Goal: Task Accomplishment & Management: Use online tool/utility

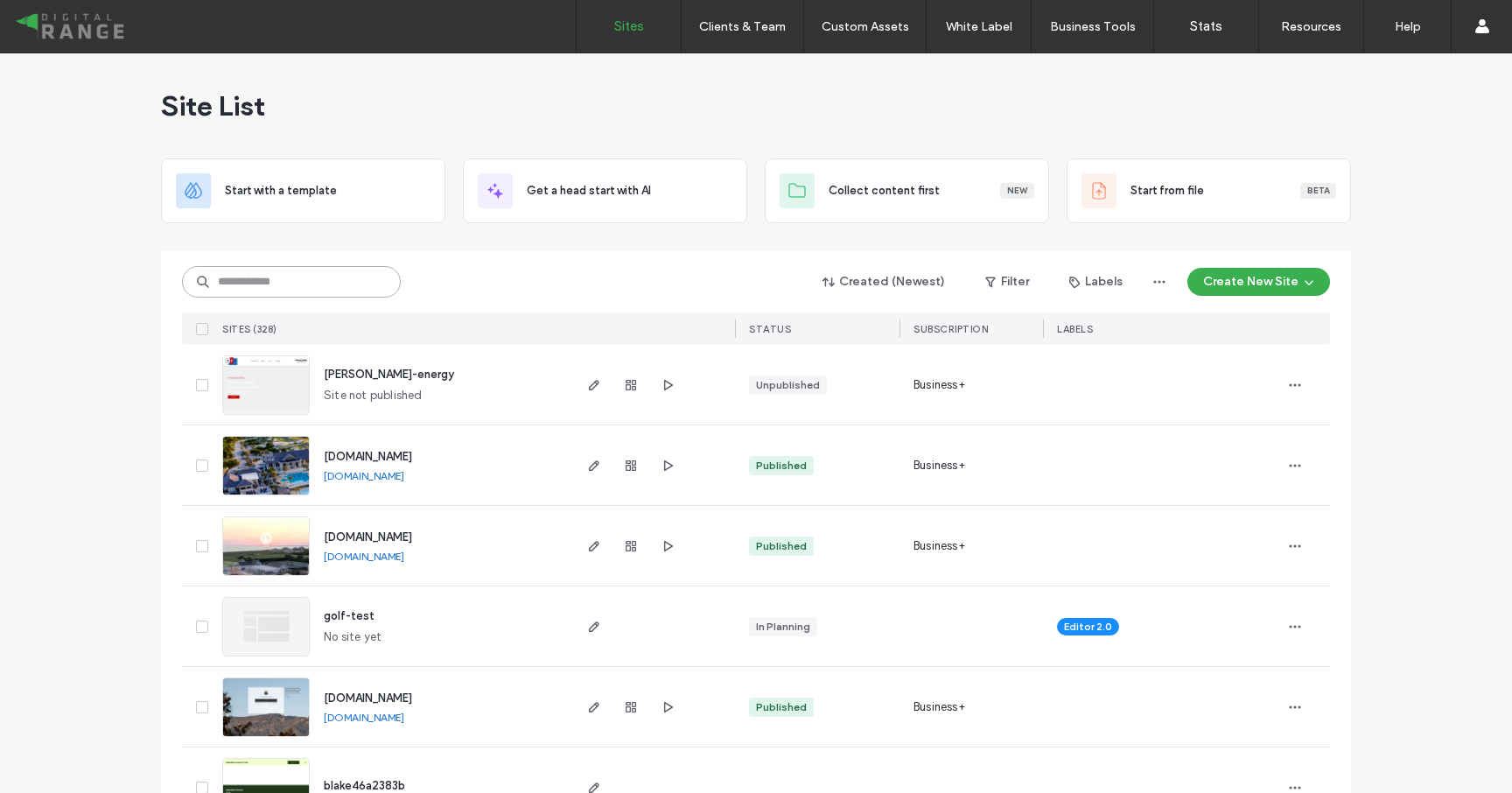
click at [211, 284] on input at bounding box center [291, 282] width 219 height 32
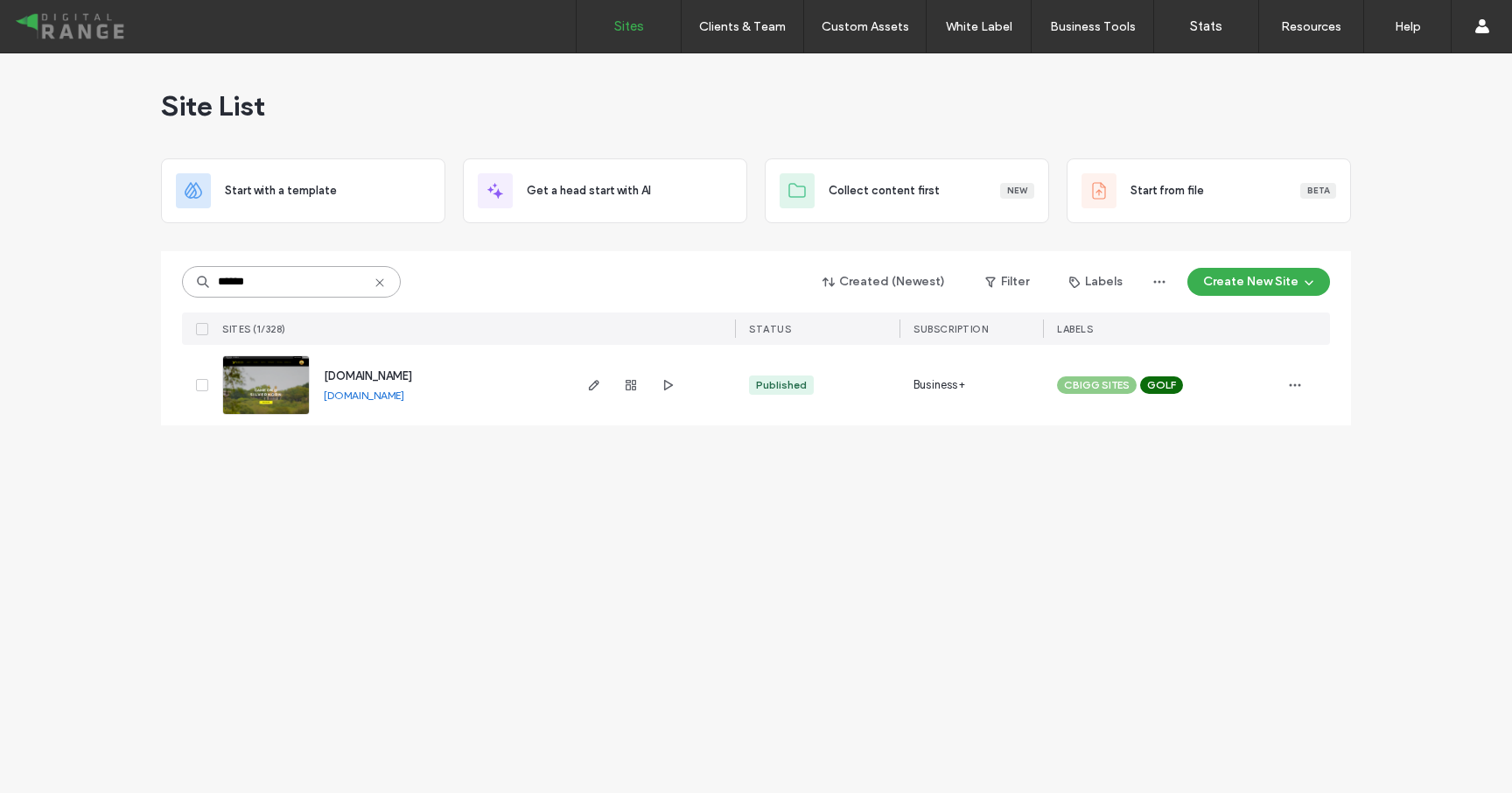
type input "******"
click at [374, 377] on span "[DOMAIN_NAME]" at bounding box center [368, 376] width 89 height 13
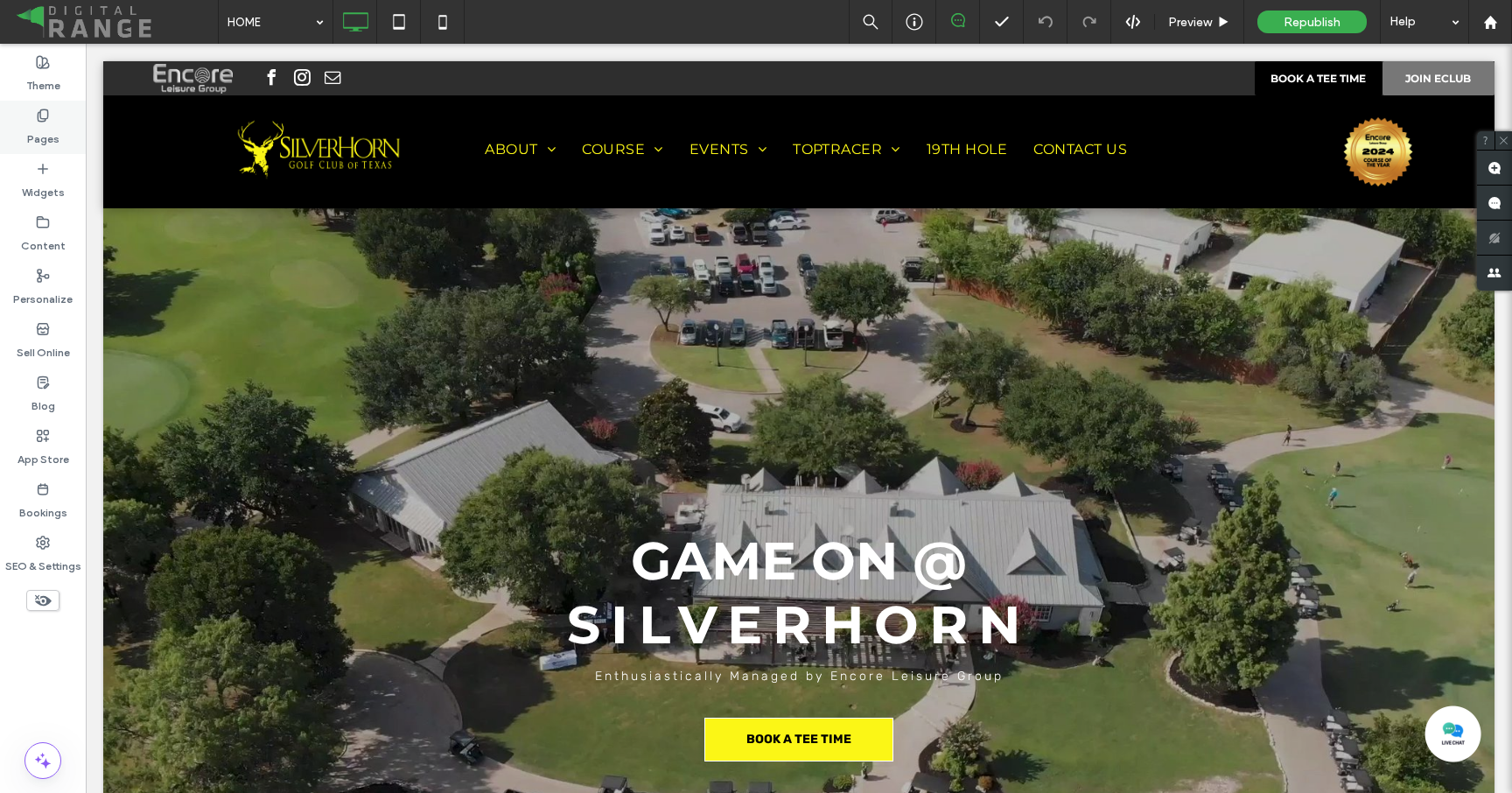
click at [57, 128] on label "Pages" at bounding box center [43, 134] width 33 height 24
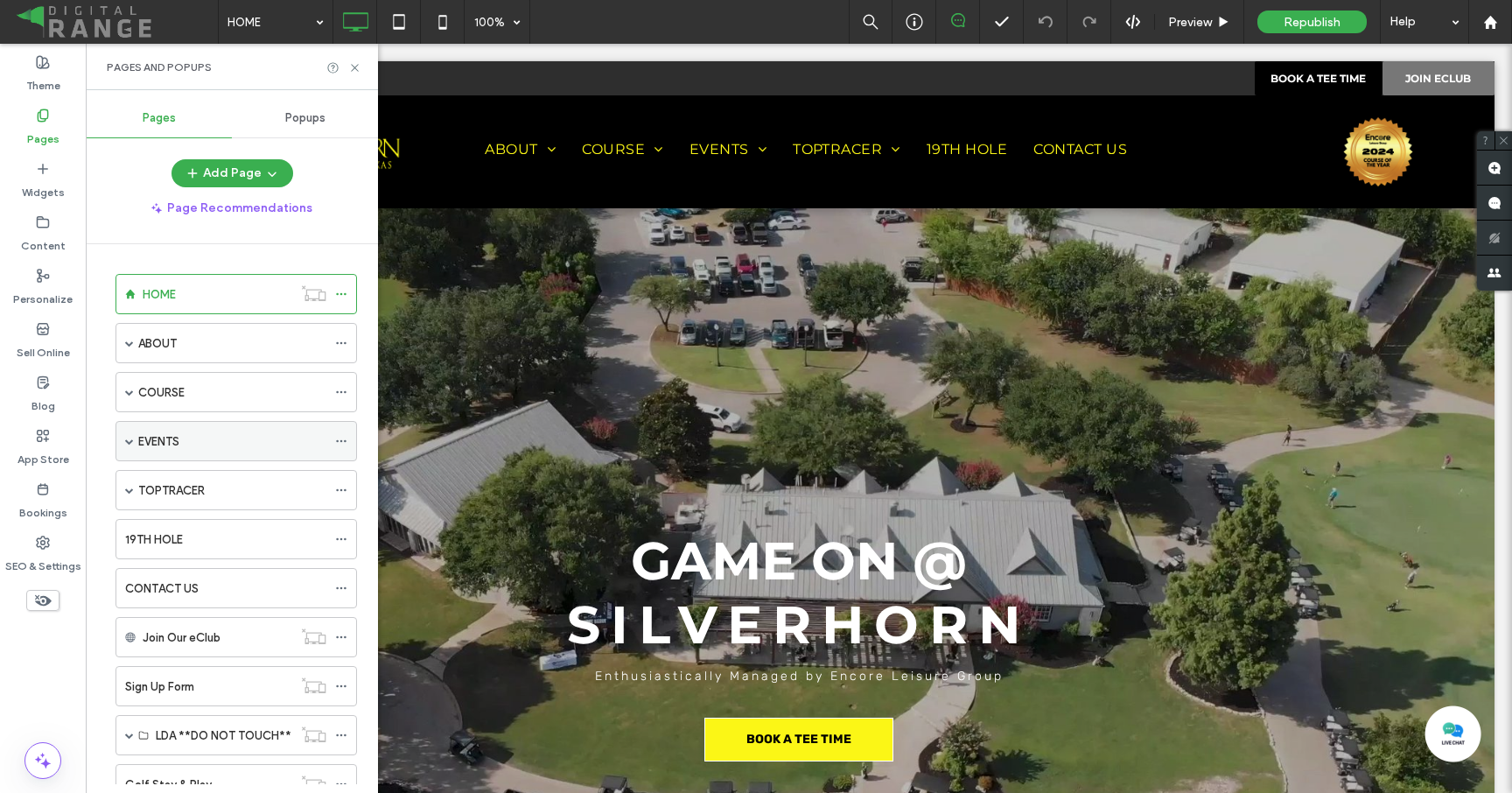
click at [133, 440] on span at bounding box center [129, 440] width 8 height 8
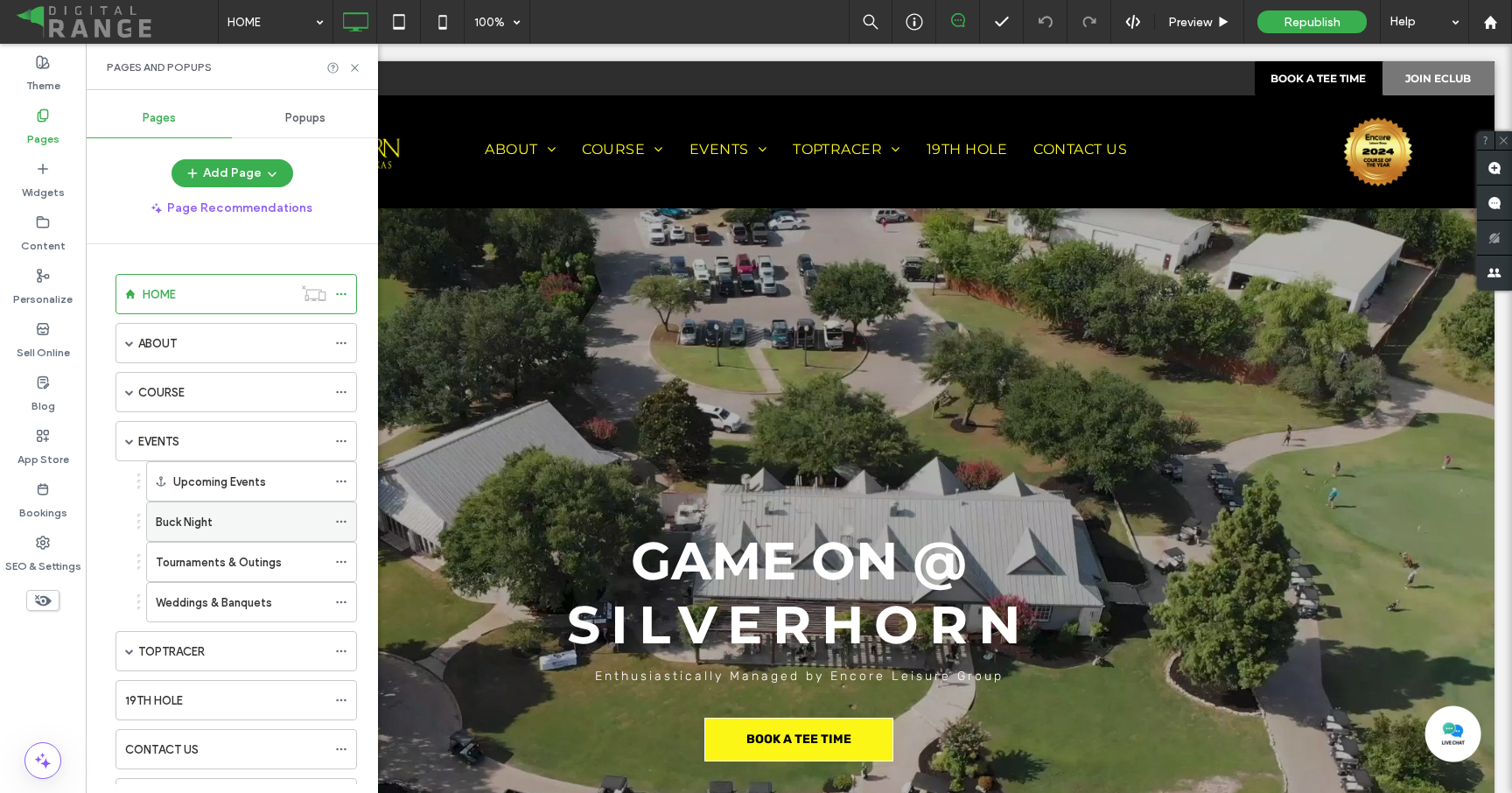
click at [200, 522] on label "Buck Night" at bounding box center [184, 522] width 57 height 31
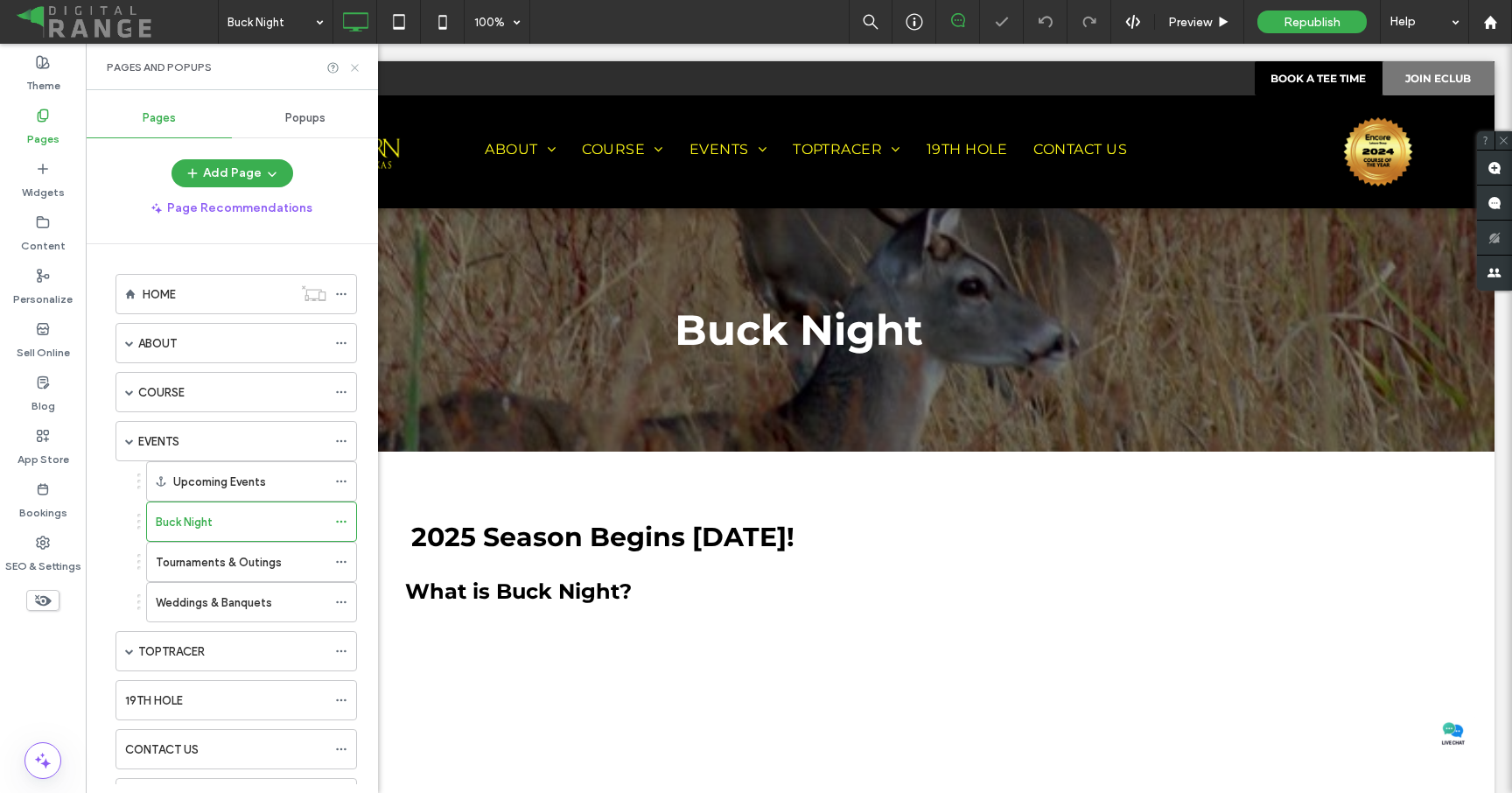
click at [353, 67] on icon at bounding box center [354, 68] width 13 height 13
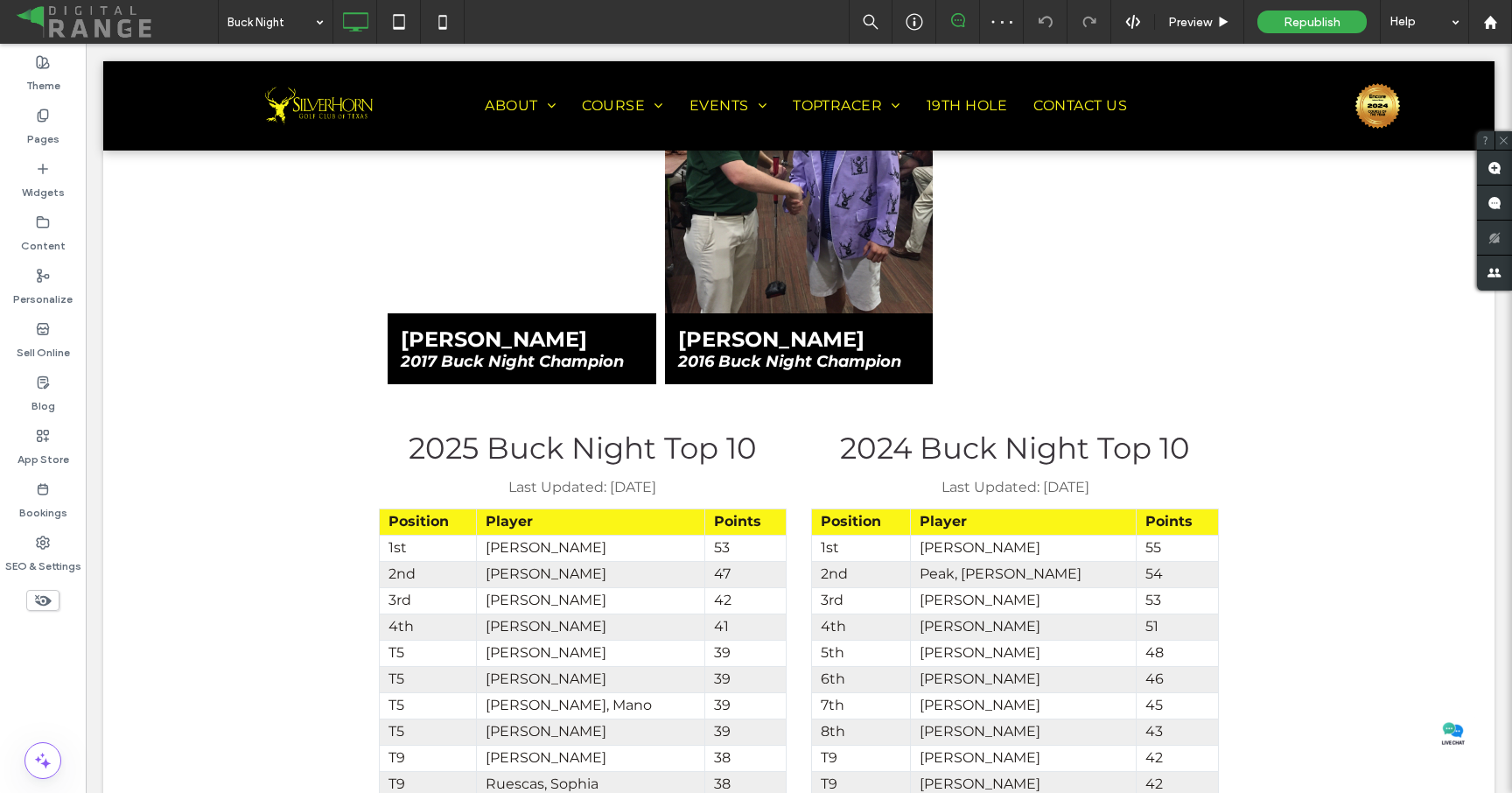
scroll to position [2233, 0]
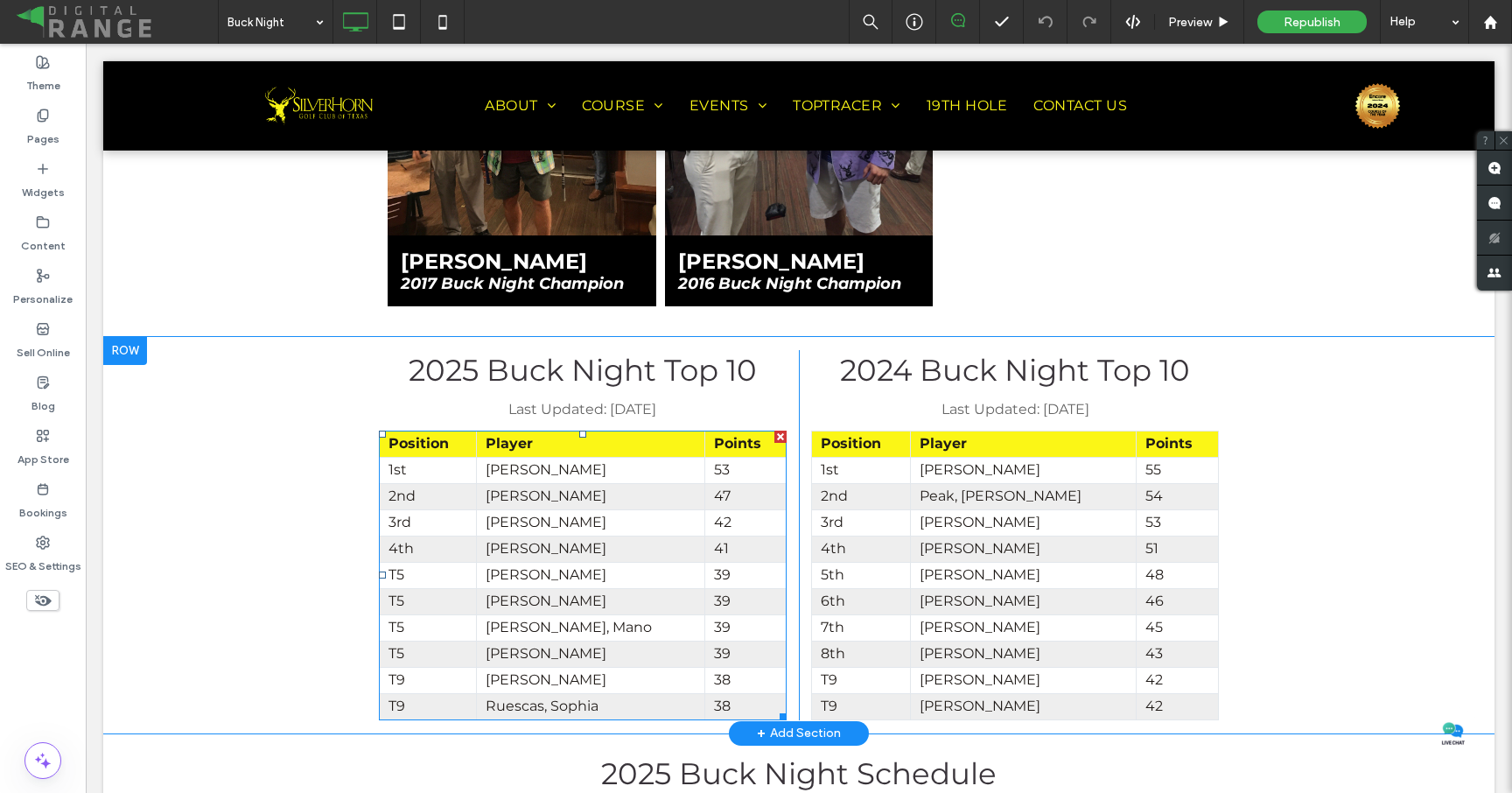
click at [431, 536] on td "4th" at bounding box center [428, 549] width 97 height 26
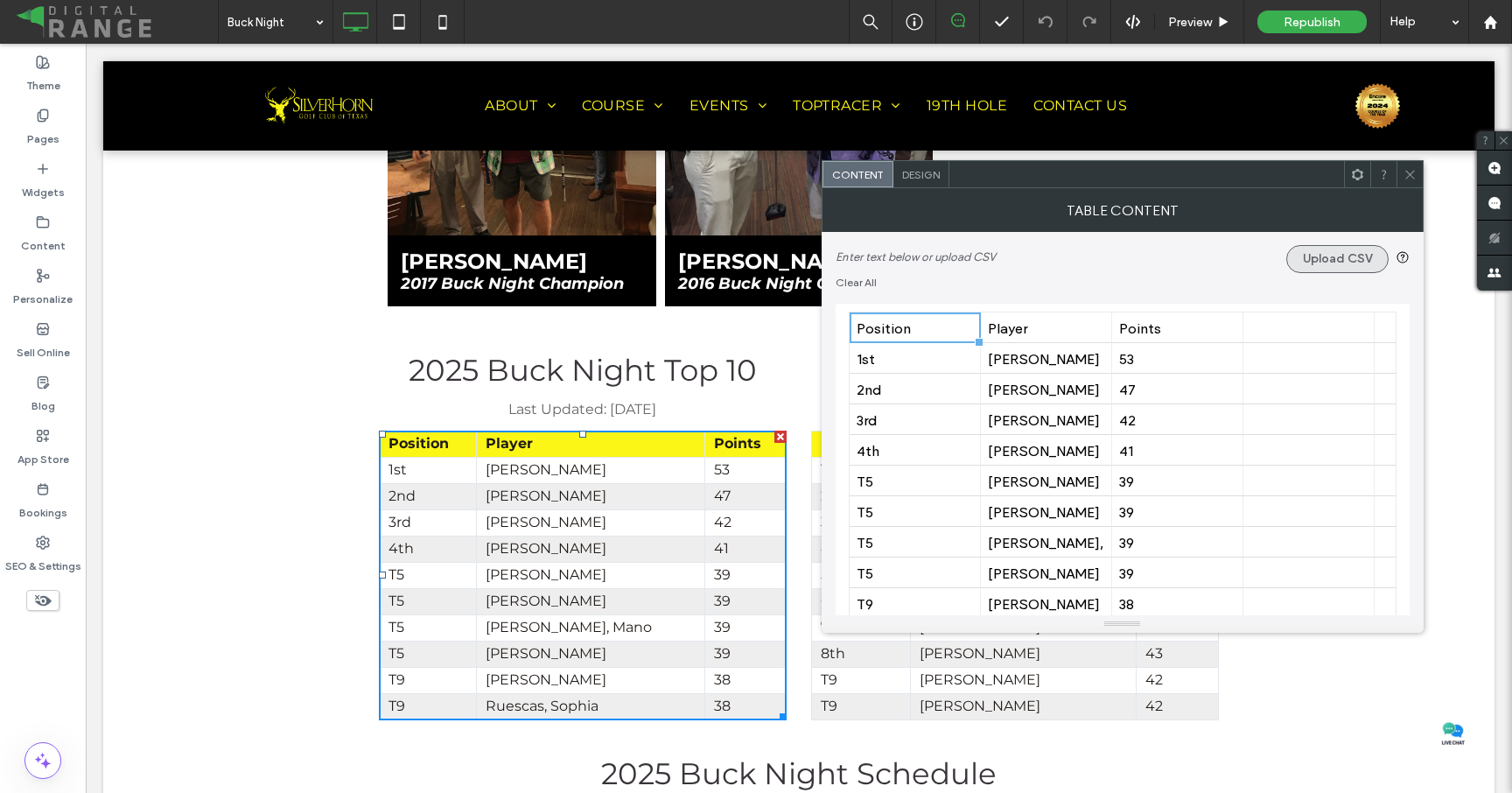
click at [1287, 258] on button "Upload CSV" at bounding box center [1338, 259] width 103 height 28
type input "**********"
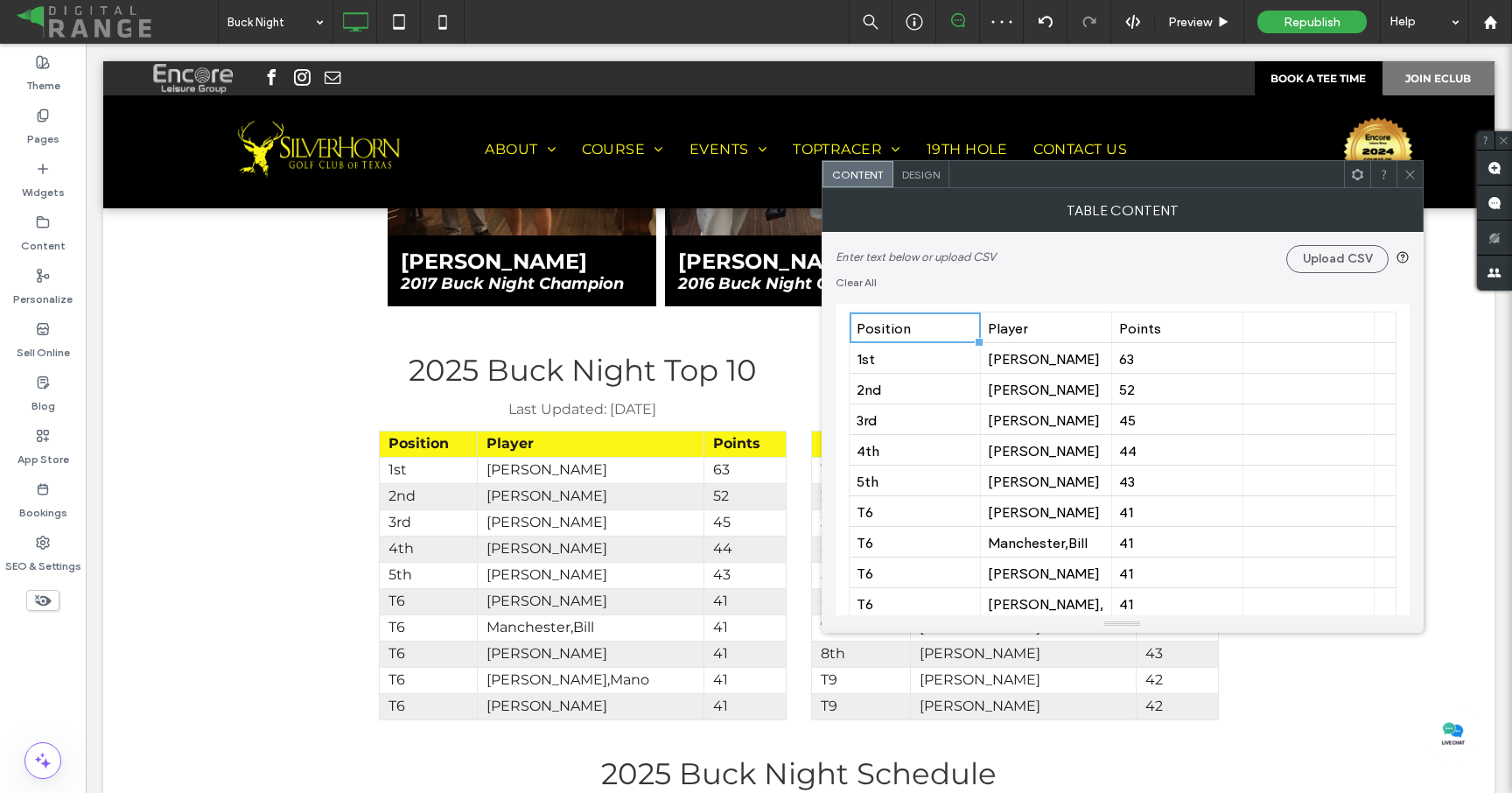
click at [1410, 173] on use at bounding box center [1409, 174] width 8 height 8
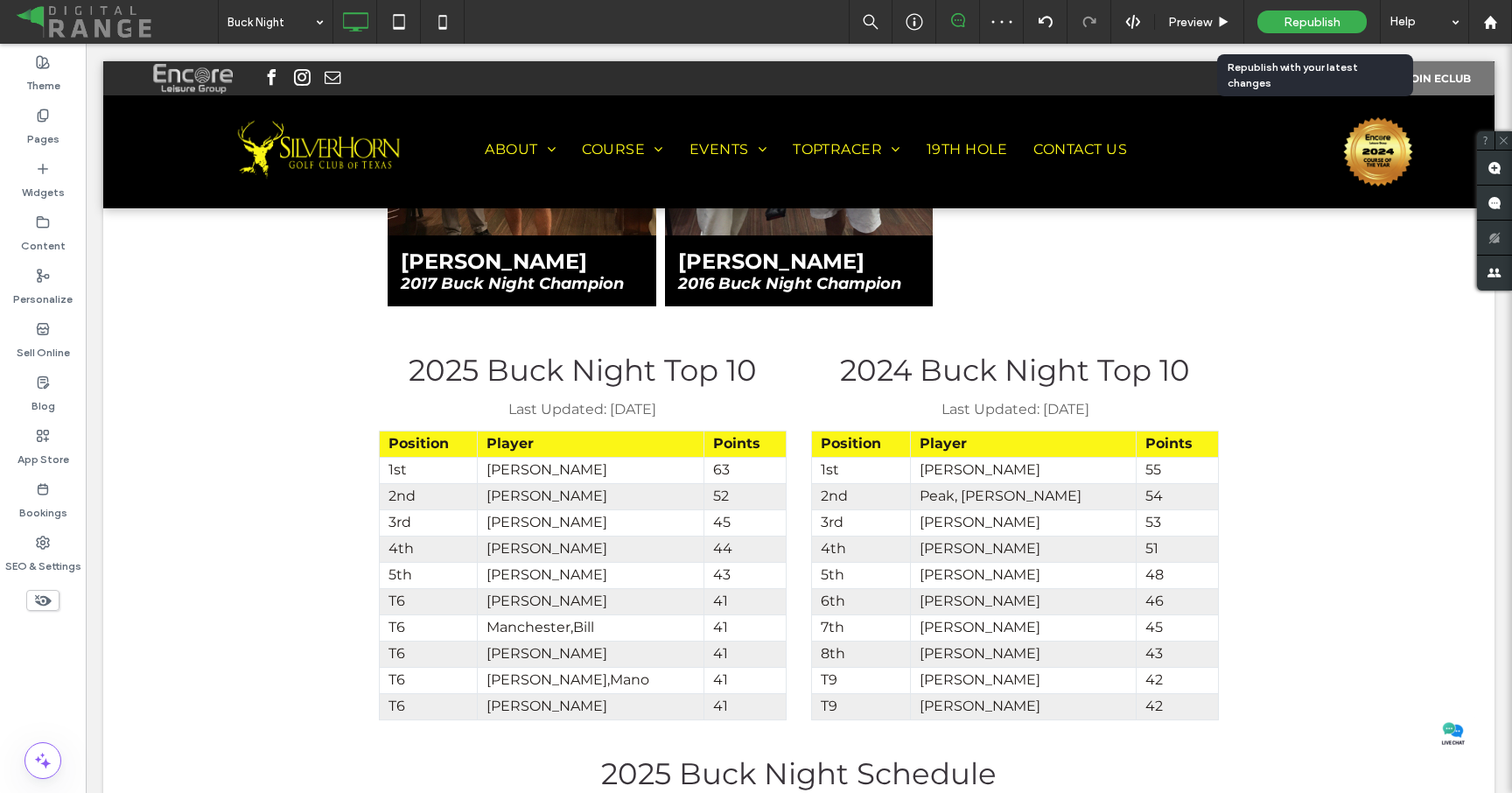
click at [1314, 22] on span "Republish" at bounding box center [1311, 22] width 57 height 15
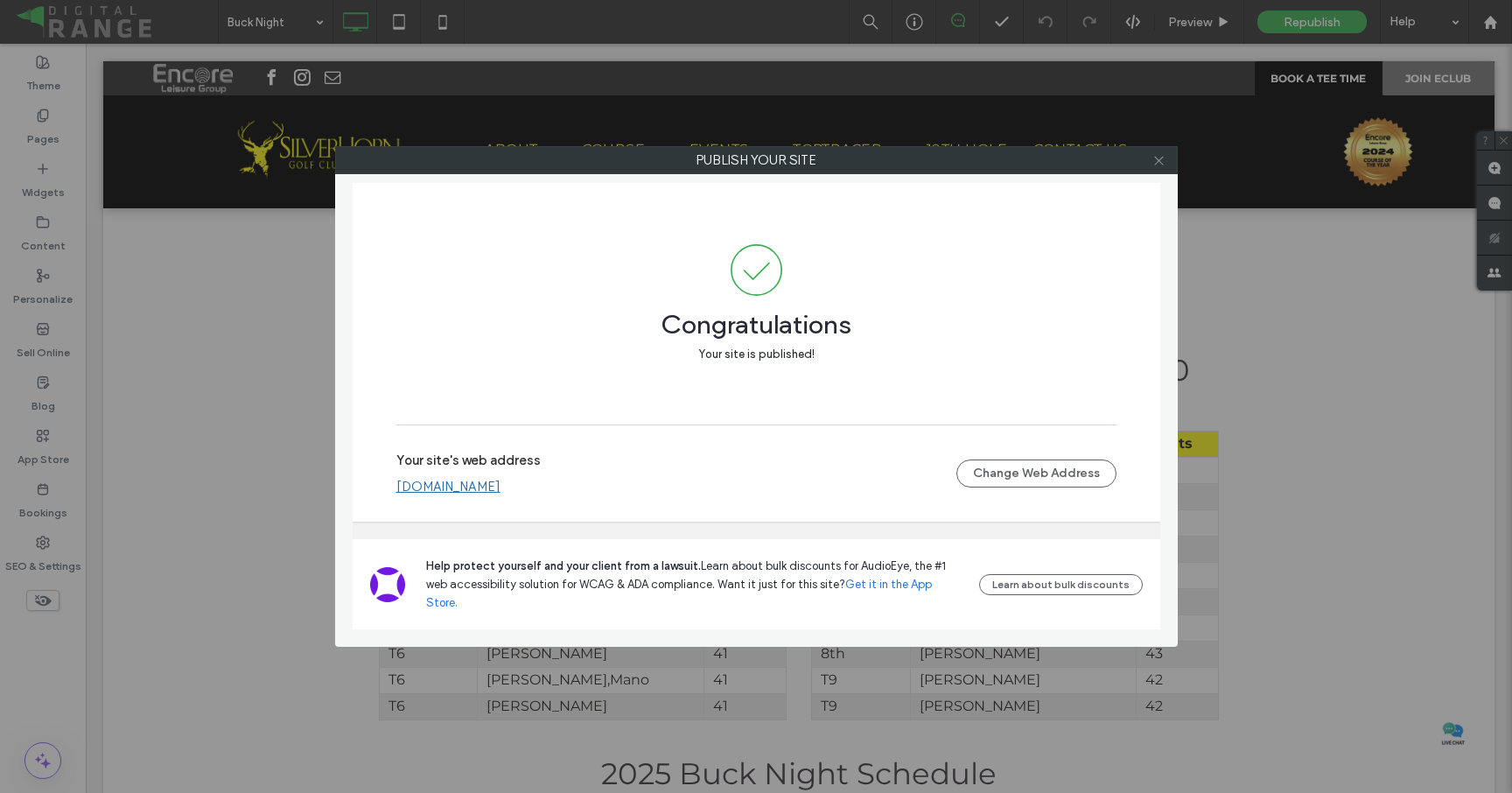
click at [1158, 163] on icon at bounding box center [1158, 160] width 13 height 13
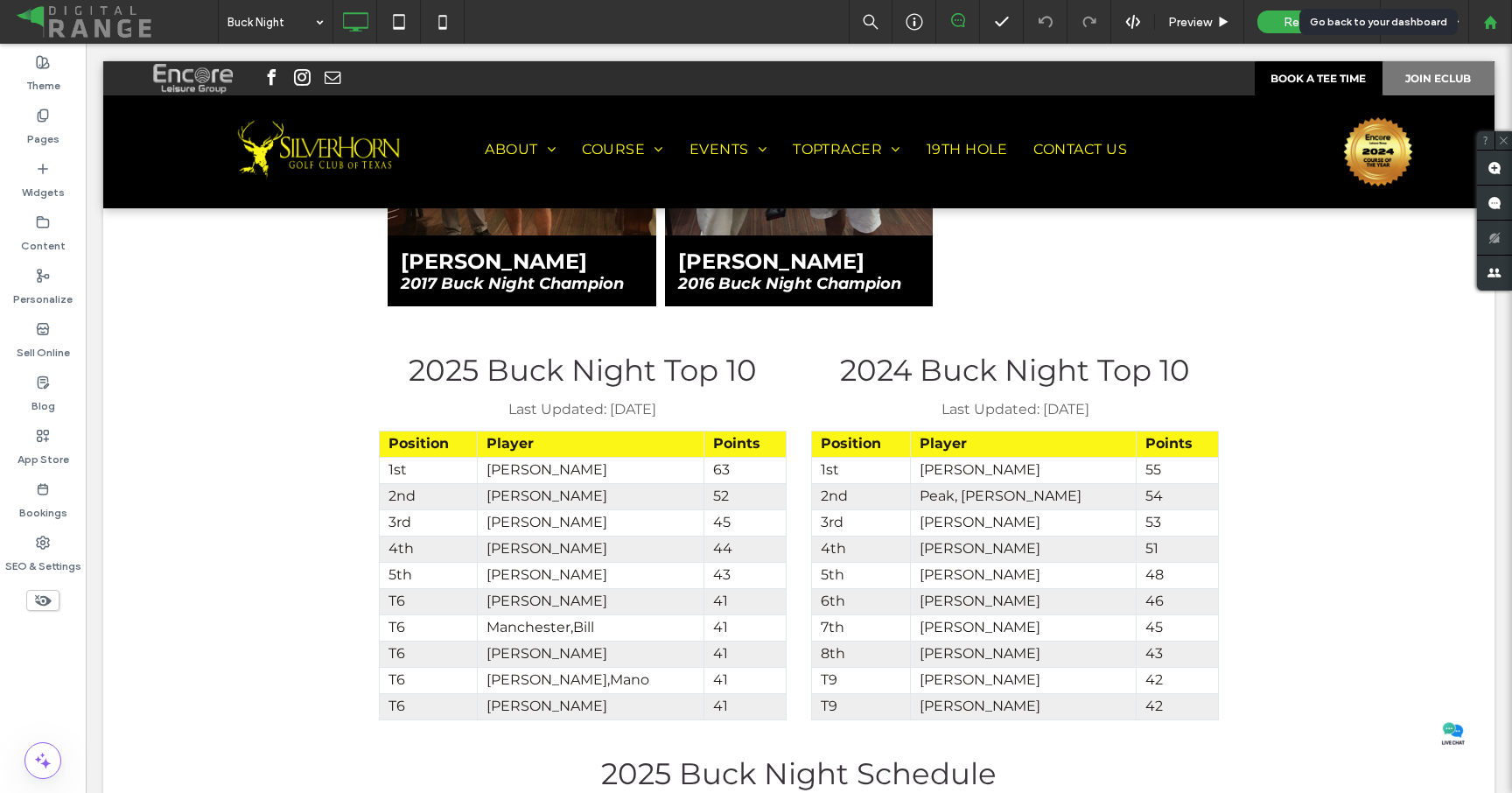
click at [1505, 16] on div at bounding box center [1490, 22] width 42 height 15
